Goal: Task Accomplishment & Management: Use online tool/utility

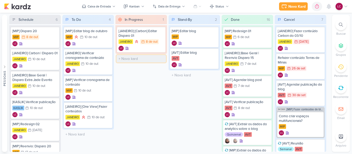
click at [127, 58] on input "text" at bounding box center [140, 58] width 49 height 7
type input "[MIP] Ajustar disparo 20"
click at [185, 107] on div "Stand-By 2 Mover Para Esquerda Mover Para Direita [GEOGRAPHIC_DATA] [MIP] Edita…" at bounding box center [193, 83] width 51 height 137
click at [159, 29] on div at bounding box center [159, 31] width 7 height 7
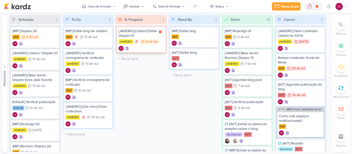
click at [138, 37] on div "[JANEIRO] [Carbon] Editar Disparo 01" at bounding box center [140, 33] width 45 height 9
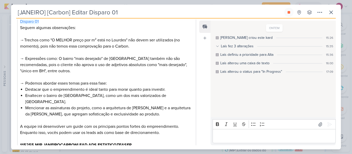
scroll to position [103, 0]
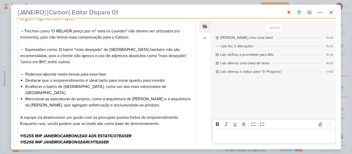
click at [345, 37] on div "[JANEIRO] [Carbon] Editar Disparo 01 Criado por mim" at bounding box center [176, 77] width 352 height 154
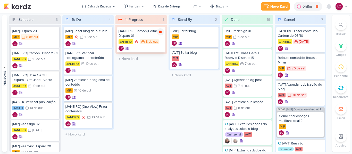
click at [161, 31] on icon at bounding box center [160, 32] width 3 height 3
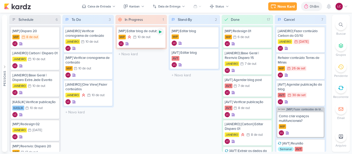
click at [158, 34] on div at bounding box center [159, 31] width 7 height 7
click at [148, 40] on div "MIP 10/10 [DATE]" at bounding box center [140, 37] width 45 height 6
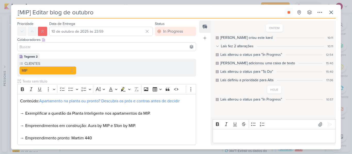
scroll to position [26, 0]
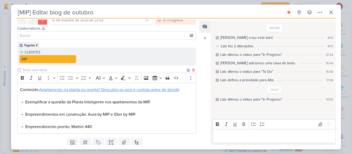
click at [108, 91] on link "Apartamento na planta ou pronto? Descubra os prós e contras antes de decidir" at bounding box center [109, 89] width 140 height 5
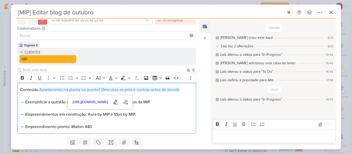
click at [51, 104] on p "→ Exemplificar a questão da Planta Inteligente nos apartamentos da MIP." at bounding box center [106, 102] width 173 height 6
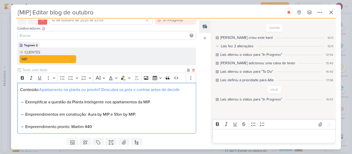
drag, startPoint x: 19, startPoint y: 102, endPoint x: 165, endPoint y: 104, distance: 145.9
click at [165, 104] on div "Conteúdo: Apartamento na planta ou pronto? Descubra os prós e contras antes de …" at bounding box center [106, 108] width 179 height 51
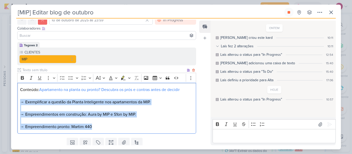
copy div "→ Exemplificar a questão da Planta Inteligente nos apartamentos da MIP. → Empre…"
